Goal: Book appointment/travel/reservation

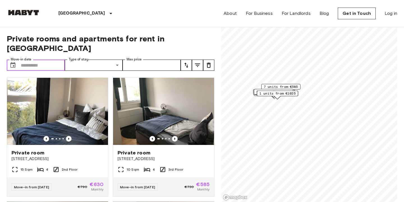
click at [44, 60] on input "Move-in date" at bounding box center [43, 65] width 44 height 11
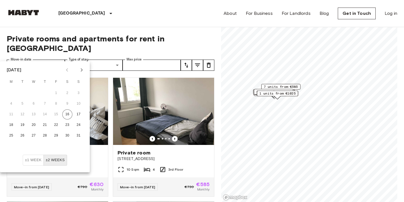
click at [17, 125] on div "18 19 20 21 22 23 24" at bounding box center [45, 125] width 90 height 10
click at [12, 125] on button "18" at bounding box center [11, 125] width 10 height 10
type input "**********"
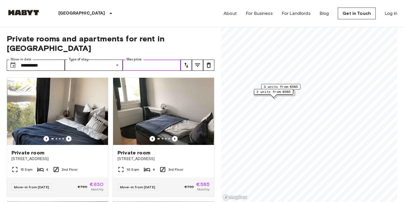
click at [139, 60] on input "Max price" at bounding box center [151, 65] width 58 height 11
click at [141, 60] on input "Max price" at bounding box center [151, 65] width 58 height 11
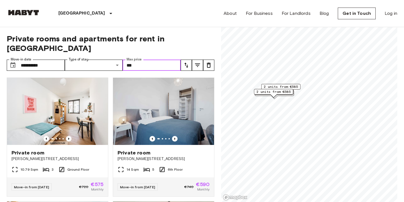
scroll to position [121, 0]
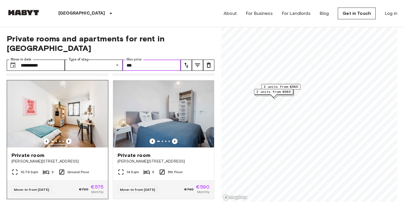
type input "***"
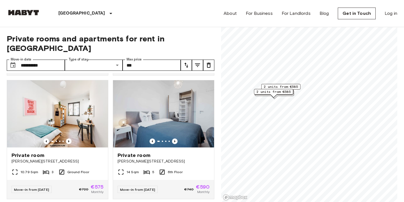
click at [205, 28] on div "**********" at bounding box center [110, 114] width 207 height 175
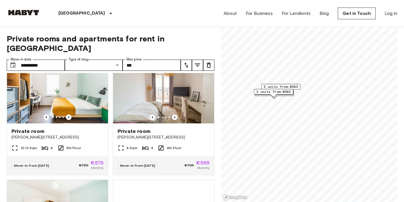
scroll to position [257, 0]
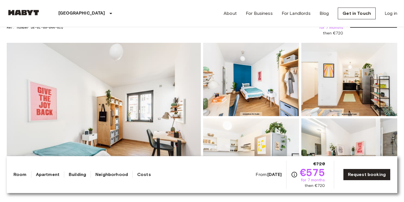
scroll to position [40, 0]
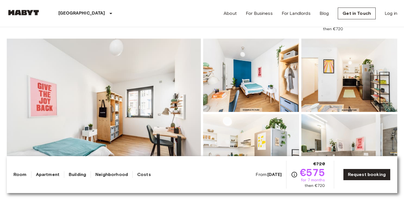
click at [128, 86] on img at bounding box center [104, 113] width 194 height 149
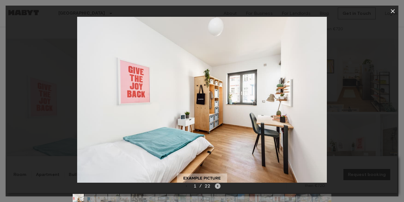
click at [218, 187] on icon "Next image" at bounding box center [218, 187] width 6 height 6
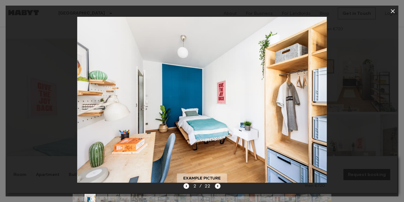
click at [218, 187] on icon "Next image" at bounding box center [218, 187] width 6 height 6
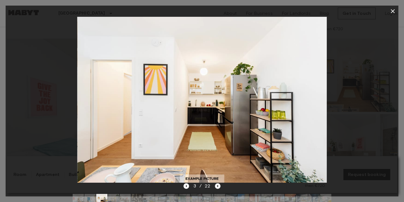
click at [220, 187] on icon "Next image" at bounding box center [218, 187] width 6 height 6
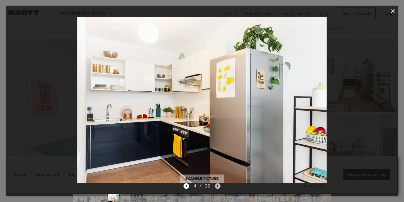
click at [220, 187] on icon "Next image" at bounding box center [218, 187] width 6 height 6
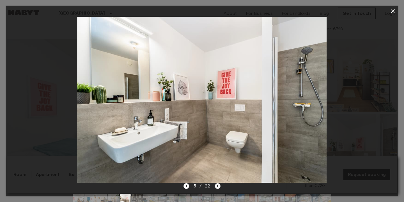
click at [220, 187] on icon "Next image" at bounding box center [218, 187] width 6 height 6
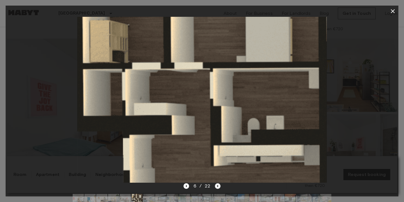
click at [220, 187] on icon "Next image" at bounding box center [218, 187] width 6 height 6
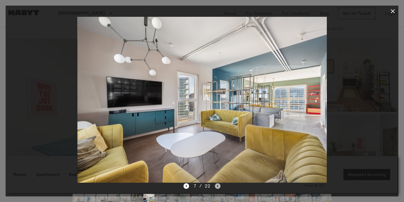
click at [220, 187] on icon "Next image" at bounding box center [218, 187] width 6 height 6
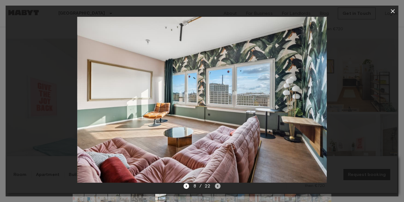
click at [220, 187] on icon "Next image" at bounding box center [218, 187] width 6 height 6
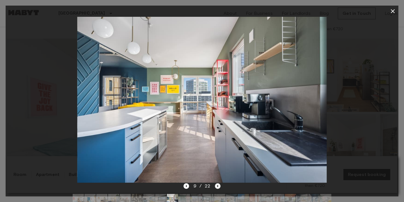
click at [220, 187] on icon "Next image" at bounding box center [218, 187] width 6 height 6
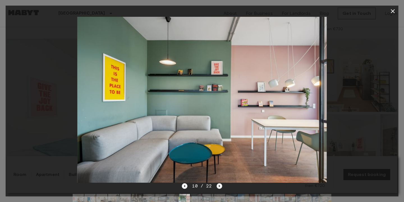
click at [220, 187] on icon "Next image" at bounding box center [219, 187] width 6 height 6
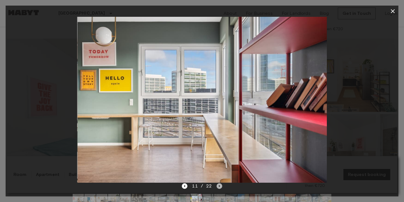
click at [220, 187] on icon "Next image" at bounding box center [219, 187] width 6 height 6
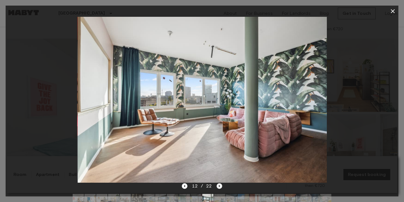
click at [220, 187] on icon "Next image" at bounding box center [219, 187] width 6 height 6
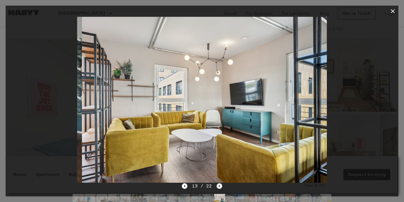
click at [220, 187] on icon "Next image" at bounding box center [219, 187] width 6 height 6
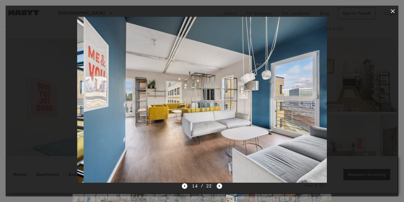
click at [220, 187] on icon "Next image" at bounding box center [219, 187] width 6 height 6
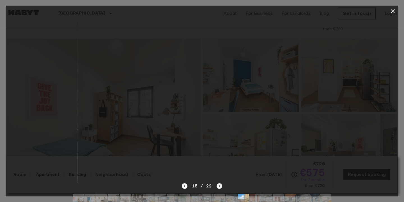
click at [220, 187] on icon "Next image" at bounding box center [219, 187] width 6 height 6
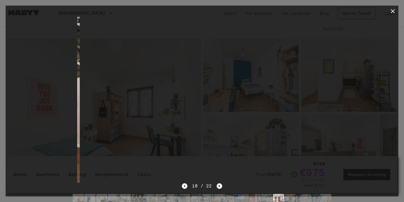
click at [220, 187] on icon "Next image" at bounding box center [219, 187] width 6 height 6
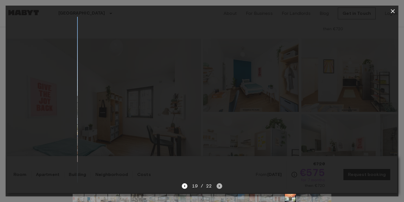
click at [220, 187] on icon "Next image" at bounding box center [219, 187] width 6 height 6
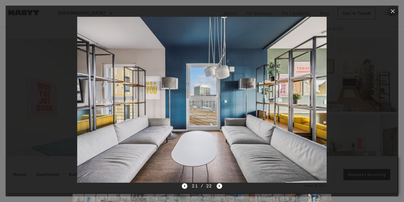
click at [393, 10] on icon "button" at bounding box center [392, 11] width 7 height 7
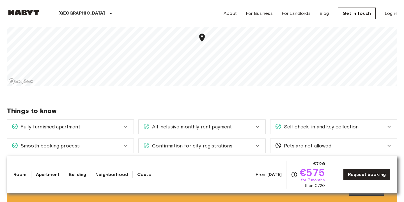
scroll to position [641, 0]
